Goal: Information Seeking & Learning: Learn about a topic

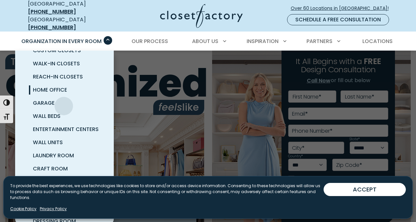
scroll to position [15, 0]
click at [59, 125] on span "Entertainment Centers" at bounding box center [66, 129] width 66 height 8
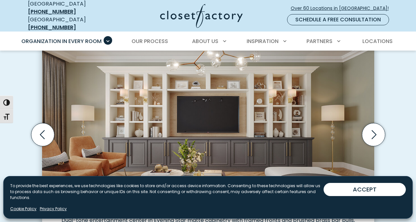
scroll to position [196, 0]
click at [375, 123] on icon "Next slide" at bounding box center [373, 134] width 23 height 23
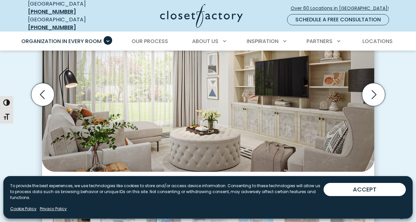
scroll to position [234, 0]
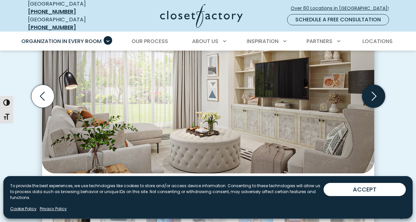
click at [377, 84] on icon "Next slide" at bounding box center [373, 95] width 23 height 23
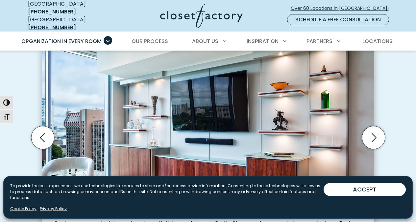
scroll to position [191, 0]
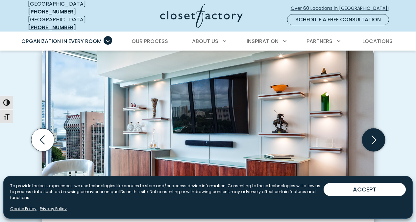
click at [368, 133] on icon "Next slide" at bounding box center [373, 139] width 23 height 23
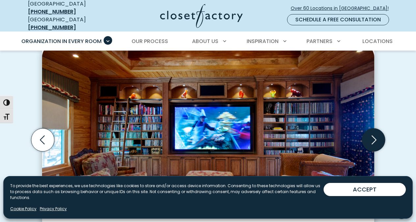
click at [375, 135] on icon "Next slide" at bounding box center [374, 139] width 5 height 9
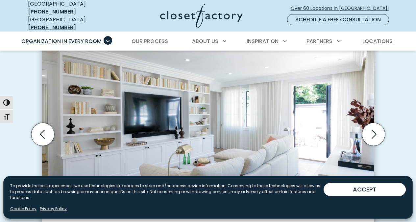
scroll to position [198, 0]
